Goal: Task Accomplishment & Management: Manage account settings

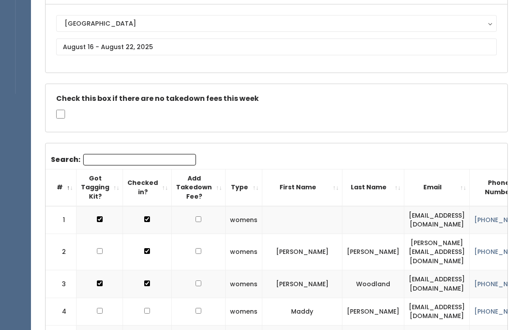
scroll to position [94, 0]
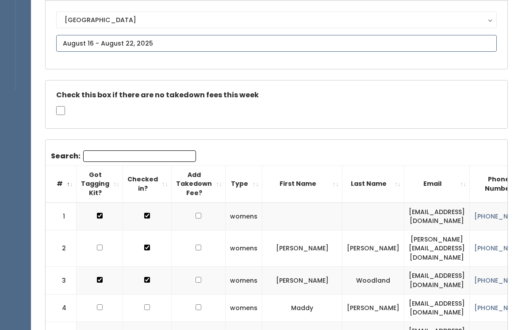
click at [131, 43] on input "text" at bounding box center [276, 43] width 441 height 17
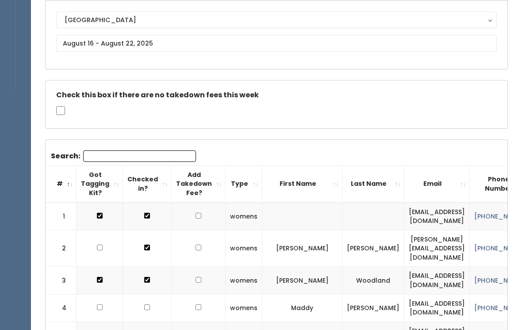
scroll to position [108, 0]
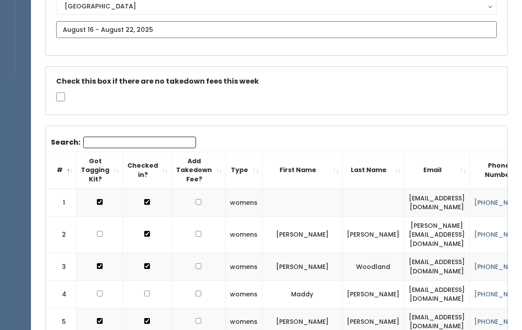
click at [149, 27] on input "text" at bounding box center [276, 29] width 441 height 17
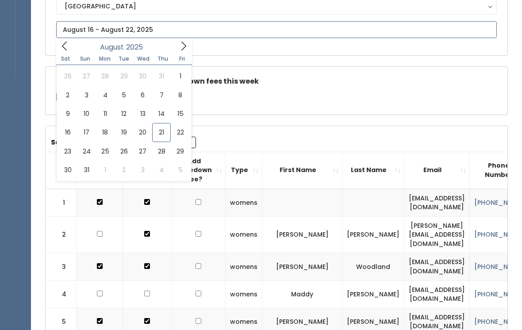
click at [187, 52] on span at bounding box center [183, 46] width 17 height 14
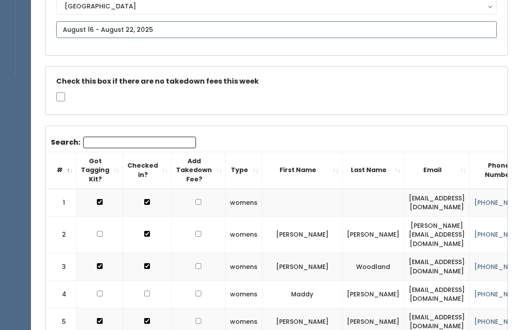
type input "[DATE] to [DATE]"
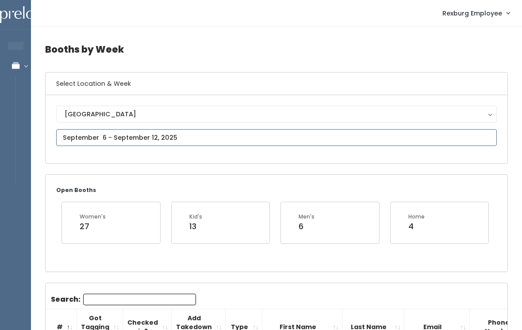
click at [145, 133] on input "text" at bounding box center [276, 137] width 441 height 17
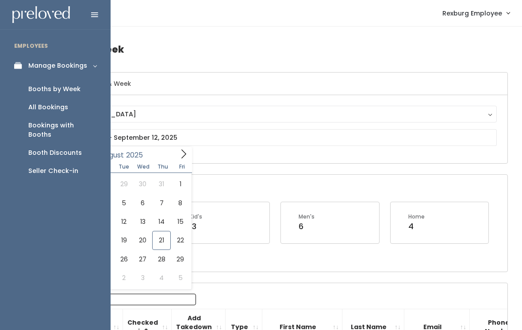
click at [72, 148] on div "Booth Discounts" at bounding box center [55, 152] width 54 height 9
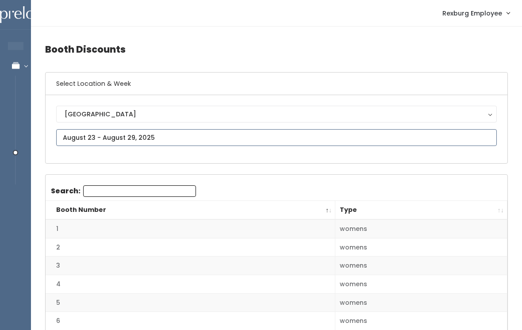
click at [382, 138] on input "text" at bounding box center [276, 137] width 441 height 17
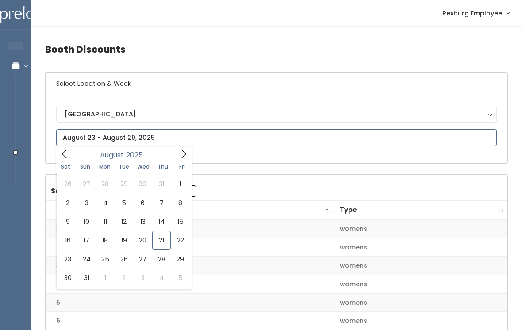
type input "August 16 to August 22"
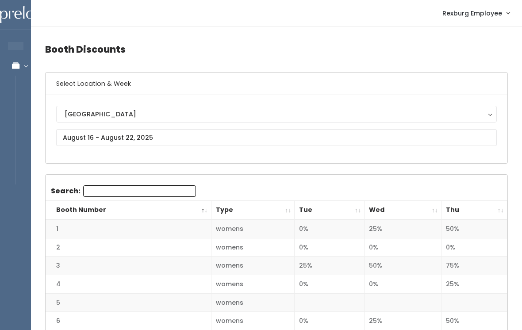
click at [496, 208] on th "Thu" at bounding box center [475, 210] width 66 height 19
click at [496, 212] on th "Thu" at bounding box center [475, 210] width 66 height 19
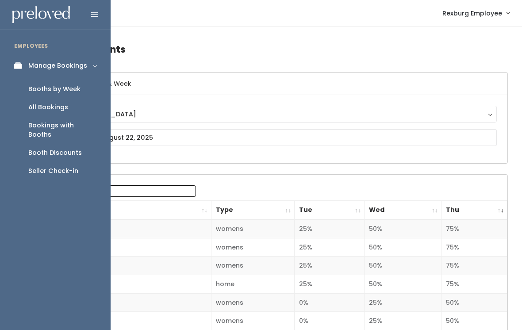
click at [70, 85] on div "Booths by Week" at bounding box center [54, 89] width 52 height 9
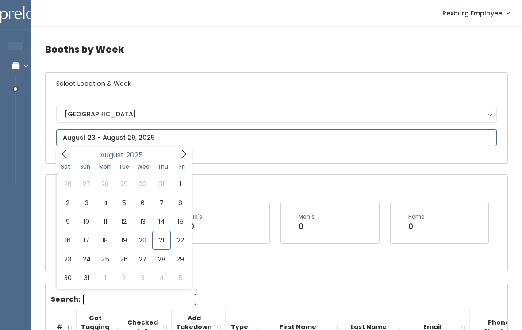
type input "August 16 to August 22"
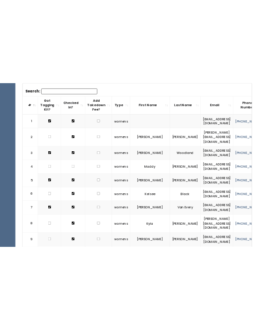
scroll to position [236, 0]
